Goal: Task Accomplishment & Management: Use online tool/utility

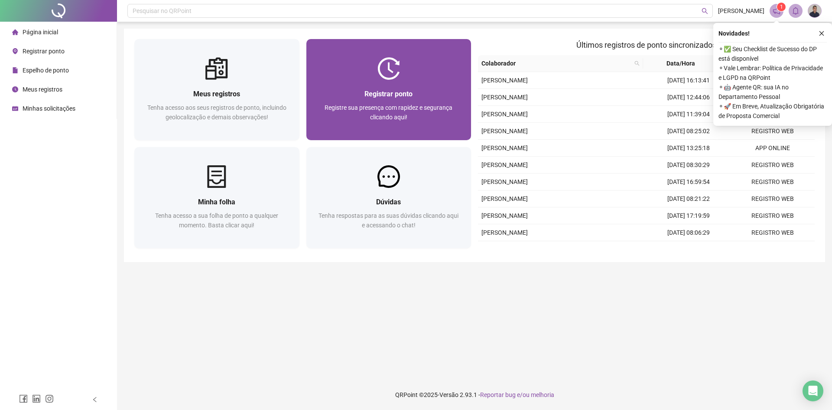
click at [417, 111] on span "Registre sua presença com rapidez e segurança clicando aqui!" at bounding box center [389, 112] width 128 height 16
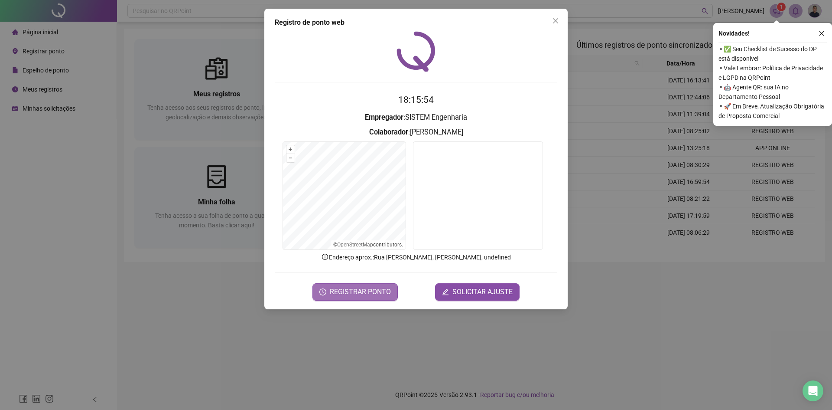
click at [369, 291] on span "REGISTRAR PONTO" at bounding box center [360, 292] width 61 height 10
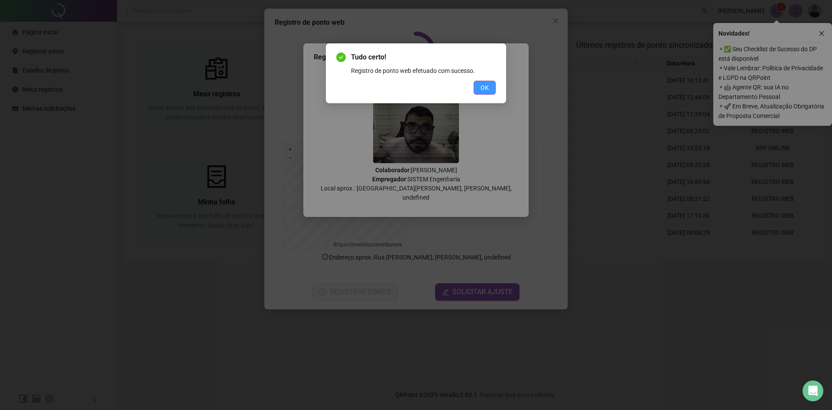
click at [489, 81] on button "OK" at bounding box center [485, 88] width 22 height 14
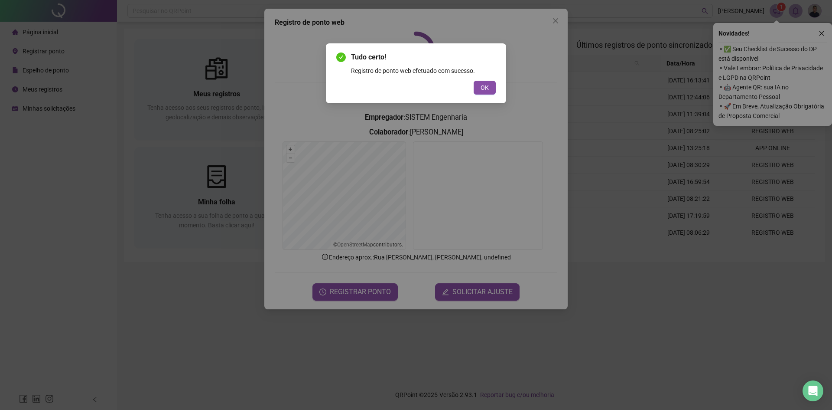
click at [489, 88] on div "Tudo certo! Registro de ponto web efetuado com sucesso. OK" at bounding box center [416, 205] width 832 height 410
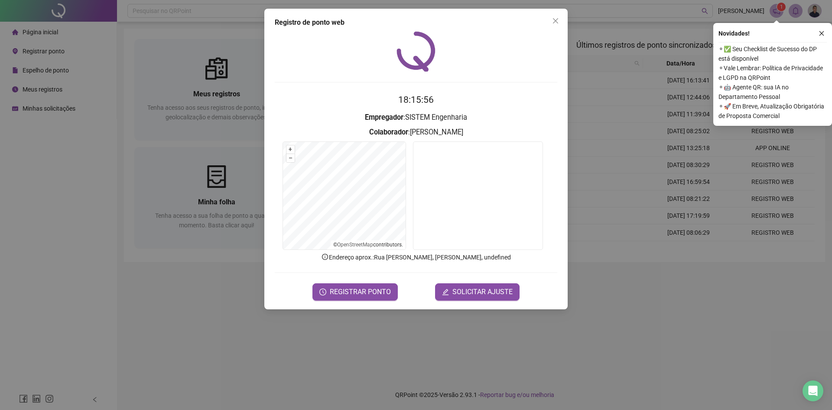
click at [530, 25] on div "Registro de ponto web" at bounding box center [416, 22] width 283 height 10
click at [531, 24] on div "Registro de ponto web" at bounding box center [416, 22] width 283 height 10
click at [547, 26] on div "Registro de ponto web" at bounding box center [416, 22] width 283 height 10
click at [559, 23] on span "Close" at bounding box center [556, 20] width 14 height 7
